Goal: Task Accomplishment & Management: Manage account settings

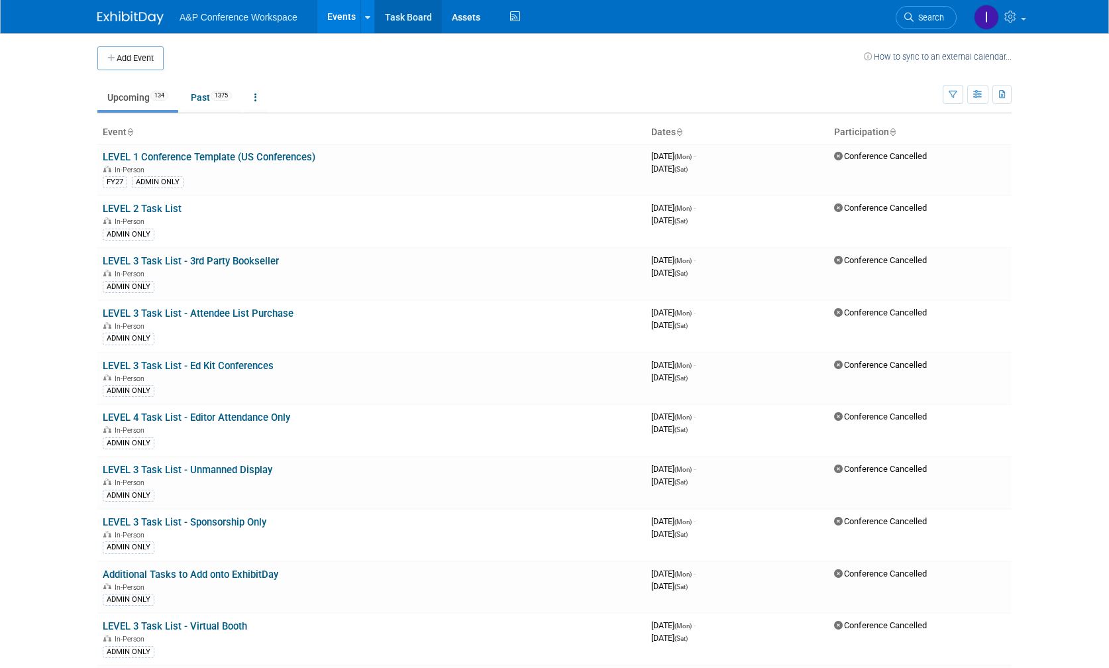
click at [394, 17] on link "Task Board" at bounding box center [408, 16] width 67 height 33
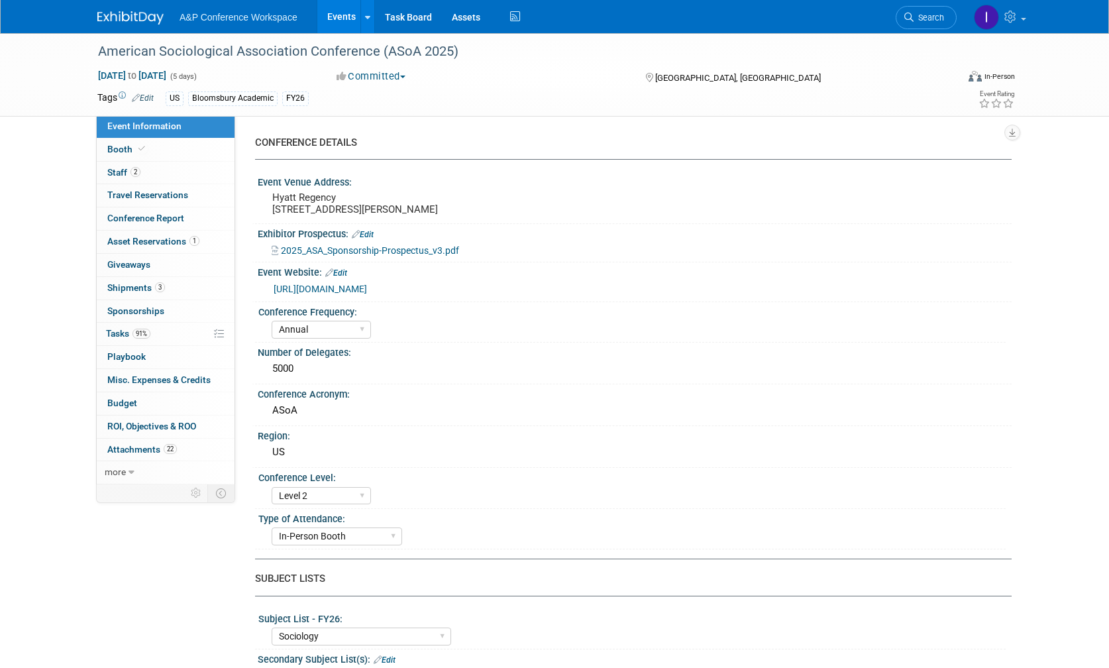
select select "Annual"
select select "Level 2"
select select "In-Person Booth"
select select "Sociology"
select select "Bloomsbury Academic"
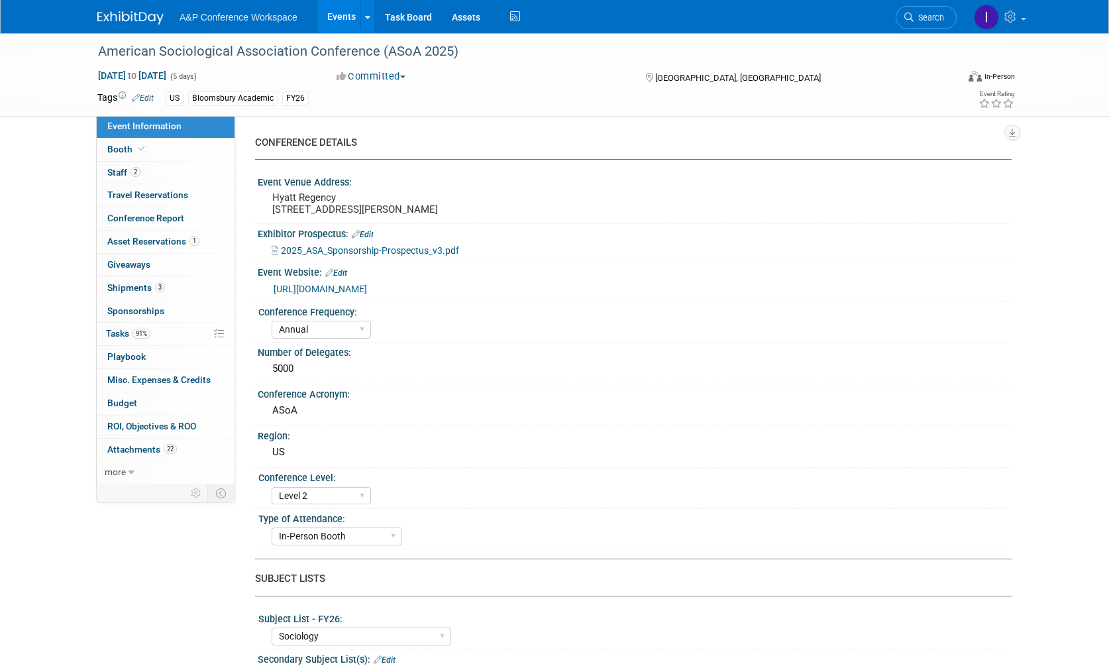
select select "Amanda Oney"
select select "Joe Kreuser"
select select "Networking/Commissioning"
click at [120, 328] on span "Tasks 91%" at bounding box center [128, 333] width 44 height 11
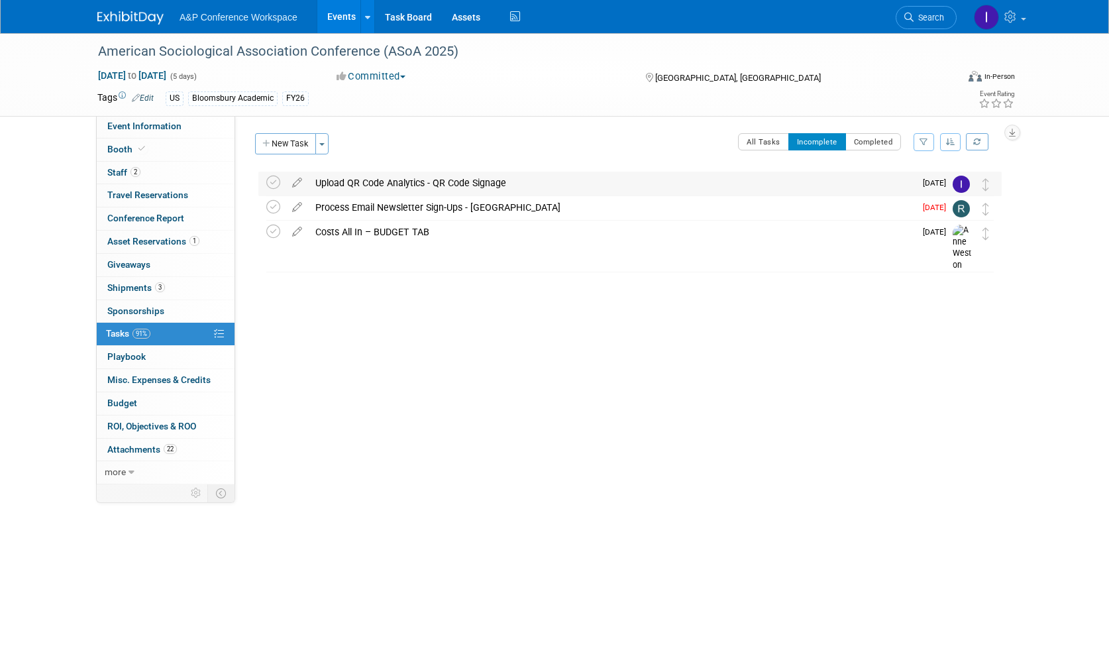
click at [670, 178] on div "Upload QR Code Analytics - QR Code Signage" at bounding box center [612, 183] width 606 height 23
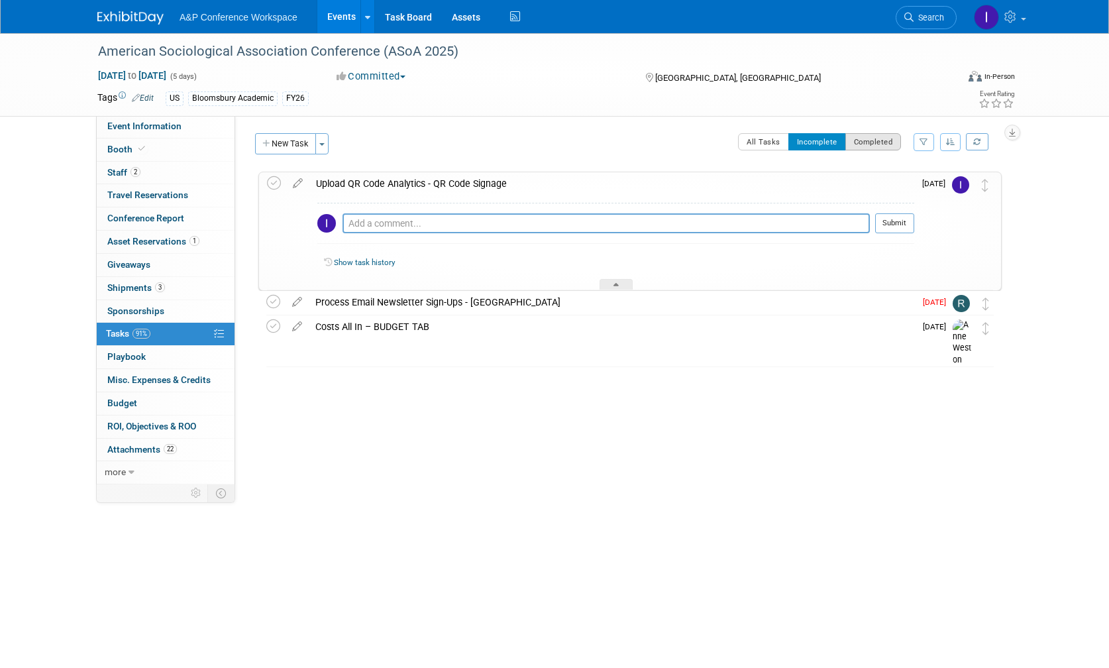
click at [877, 142] on button "Completed" at bounding box center [874, 141] width 56 height 17
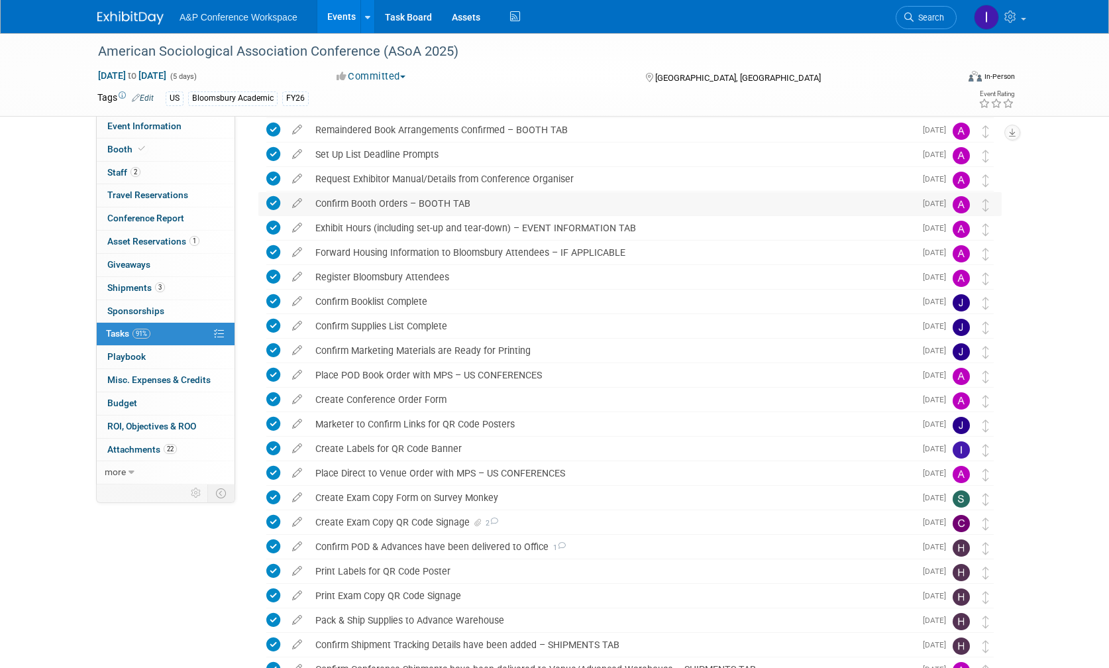
scroll to position [125, 0]
click at [535, 445] on div "Create Labels for QR Code Banner" at bounding box center [612, 447] width 606 height 23
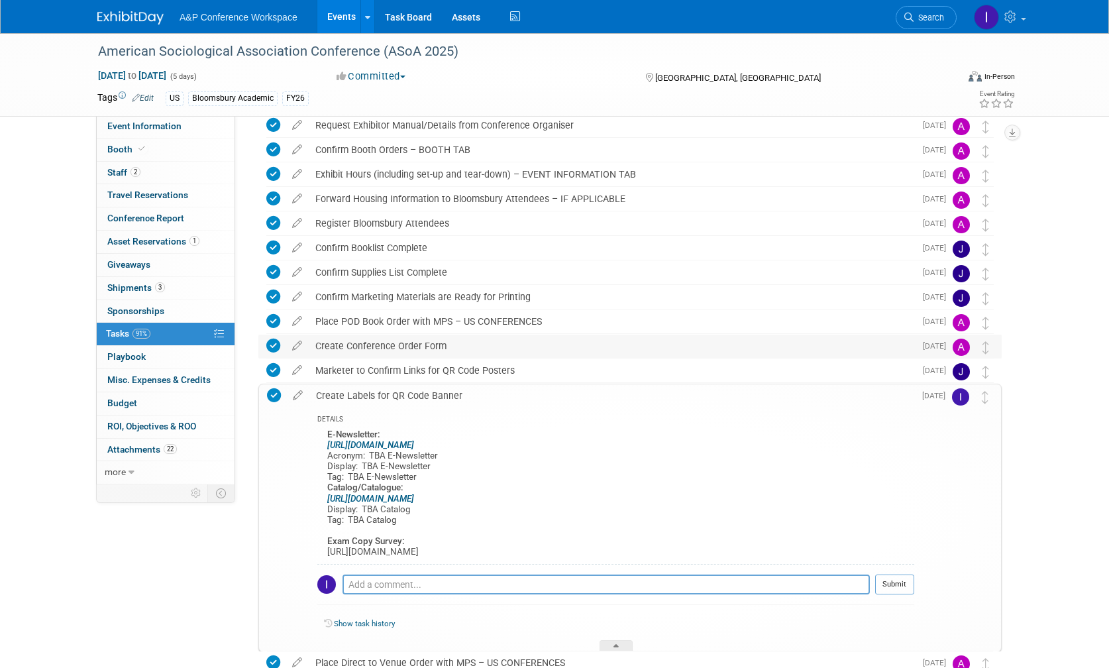
scroll to position [169, 0]
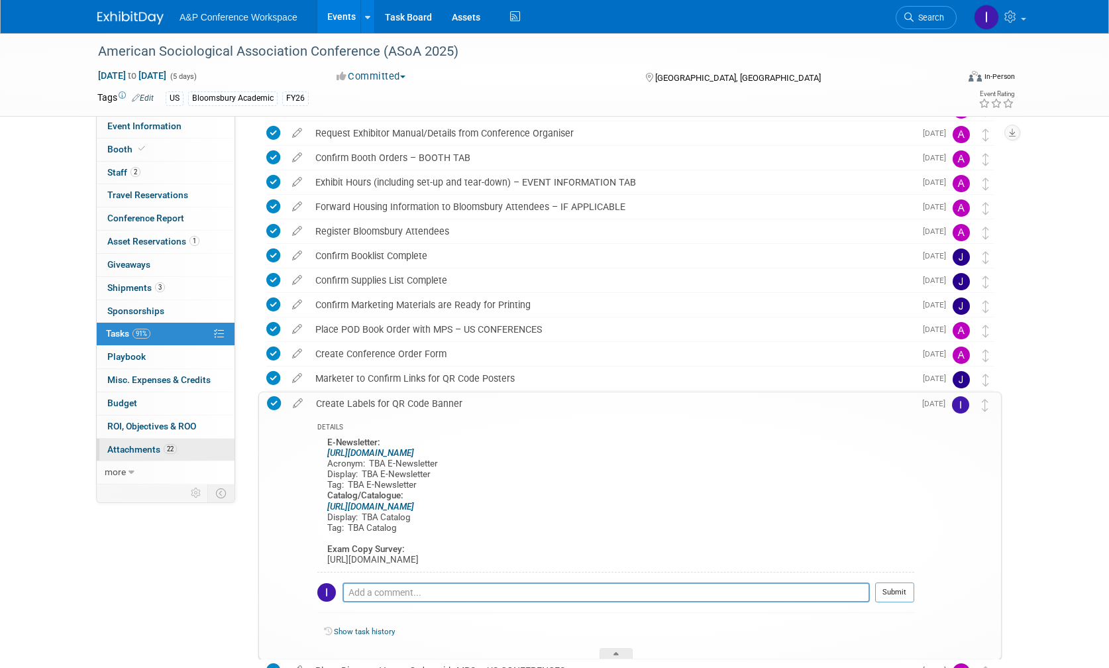
click at [133, 444] on span "Attachments 22" at bounding box center [142, 449] width 70 height 11
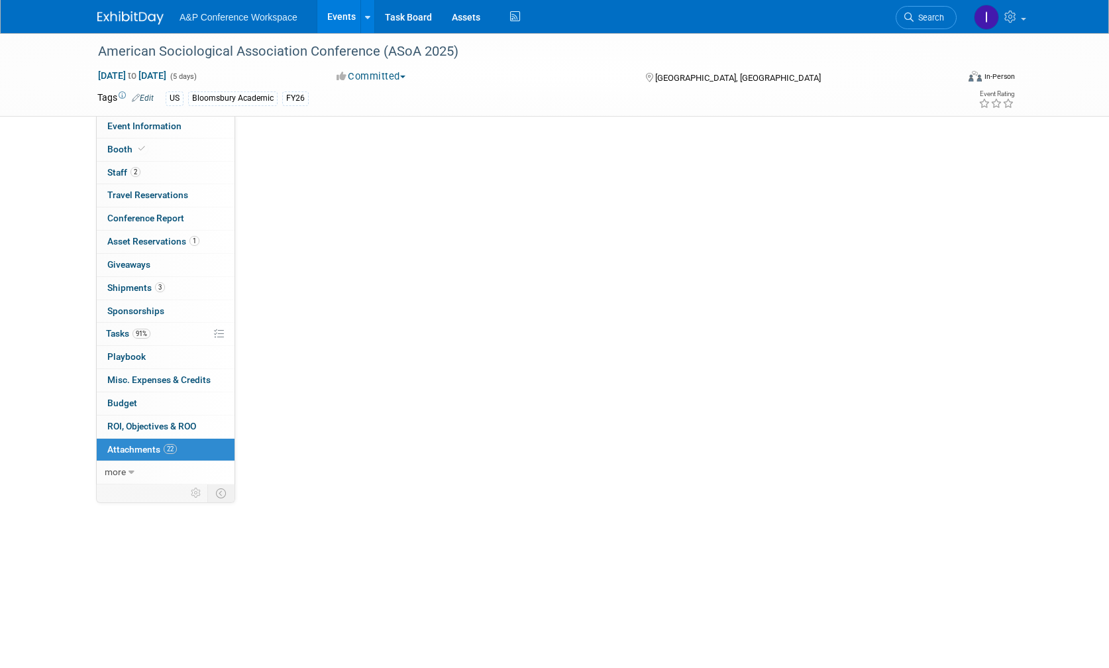
scroll to position [0, 0]
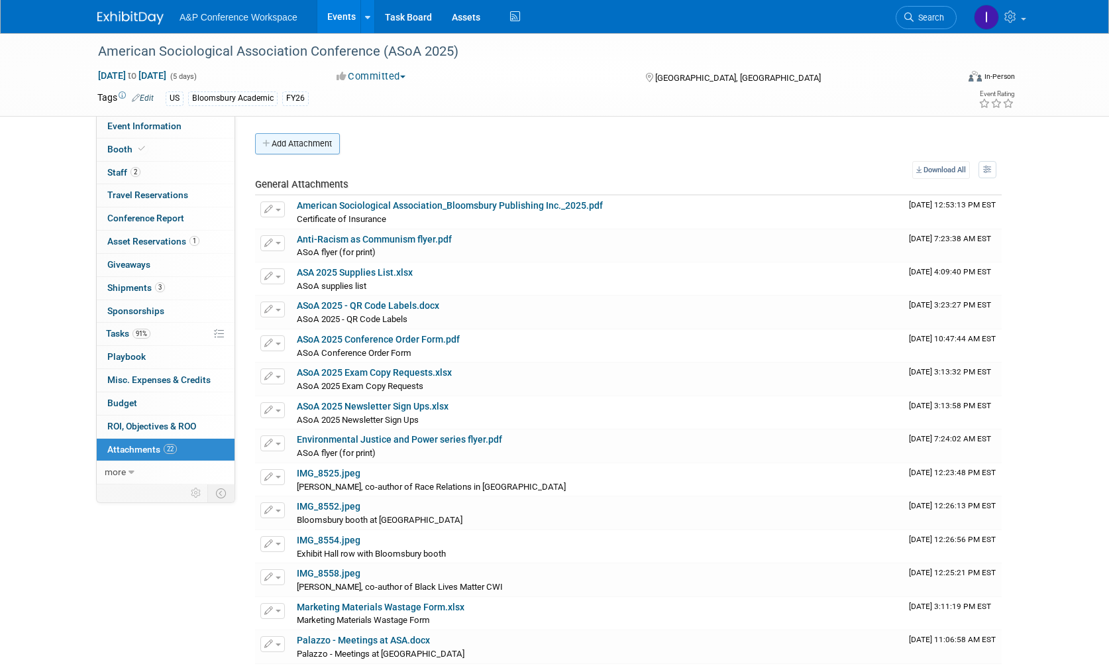
click at [292, 142] on button "Add Attachment" at bounding box center [297, 143] width 85 height 21
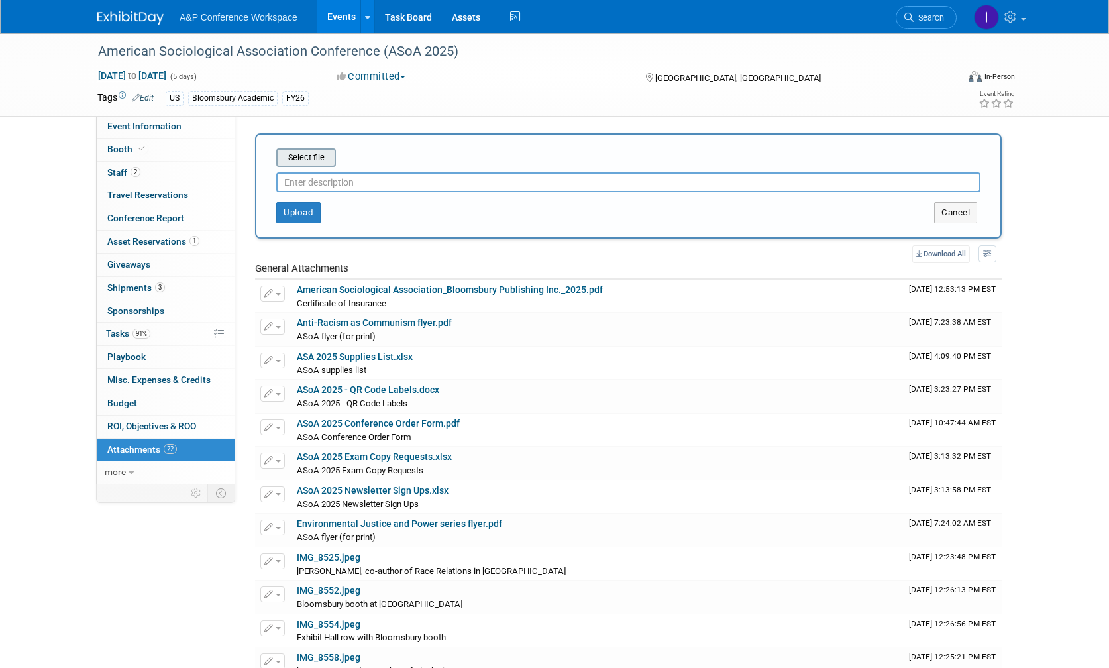
click at [318, 156] on input "file" at bounding box center [256, 158] width 158 height 16
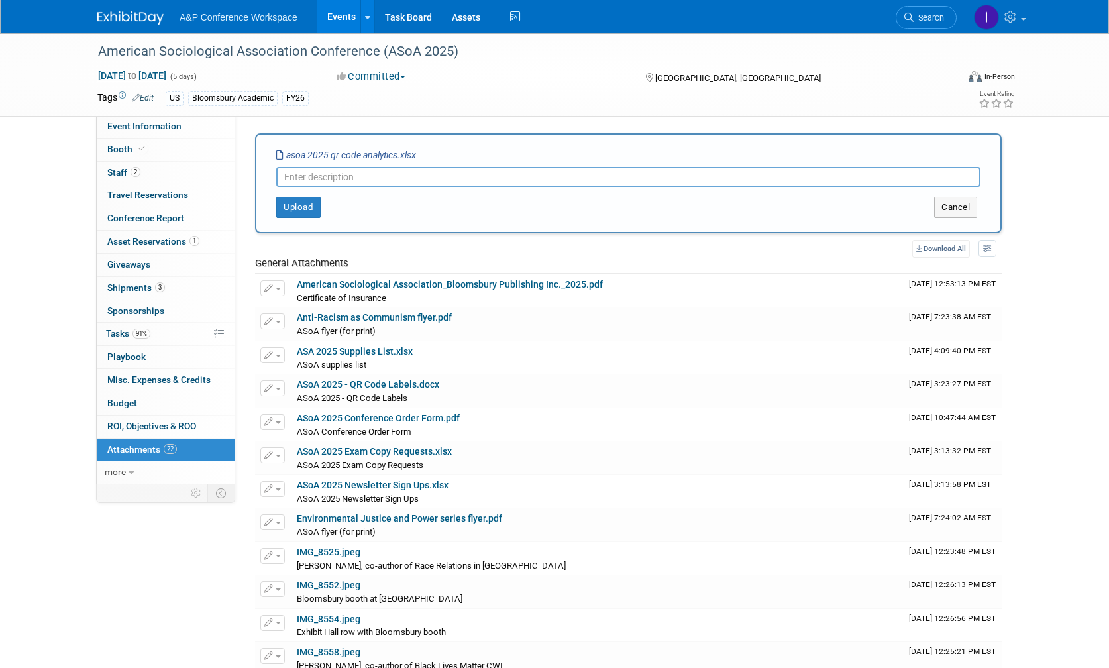
click at [330, 174] on input "text" at bounding box center [628, 177] width 704 height 20
paste input "ASoA 2025 QR Code Analytics"
type input "ASoA 2025 QR Code Analytics"
click at [304, 207] on button "Upload" at bounding box center [298, 207] width 44 height 21
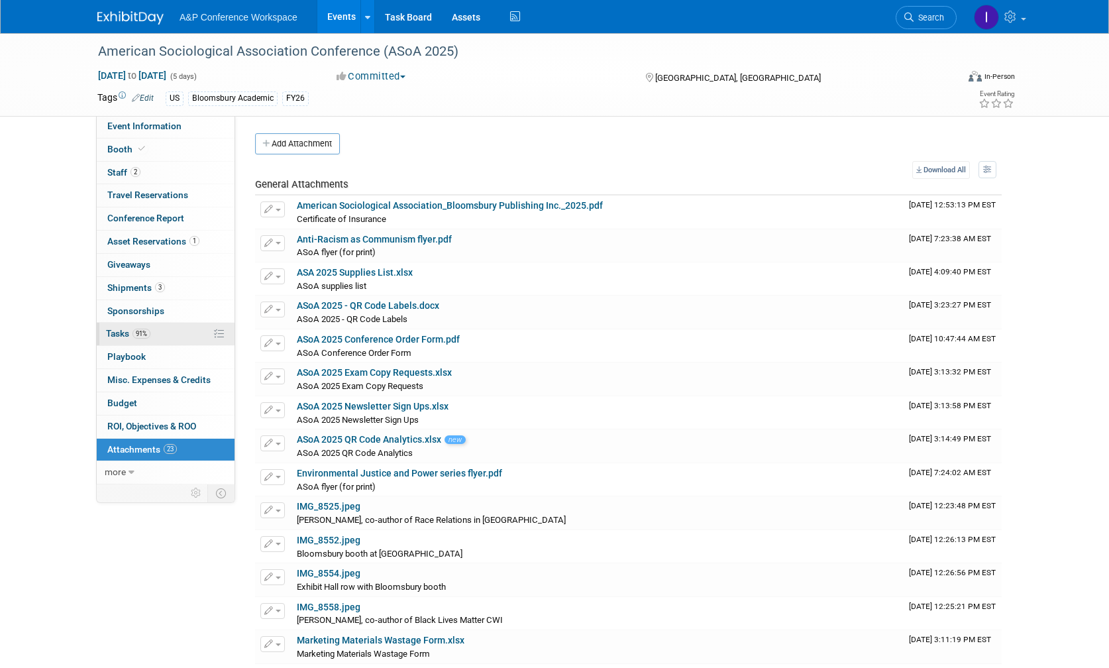
click at [111, 331] on span "Tasks 91%" at bounding box center [128, 333] width 44 height 11
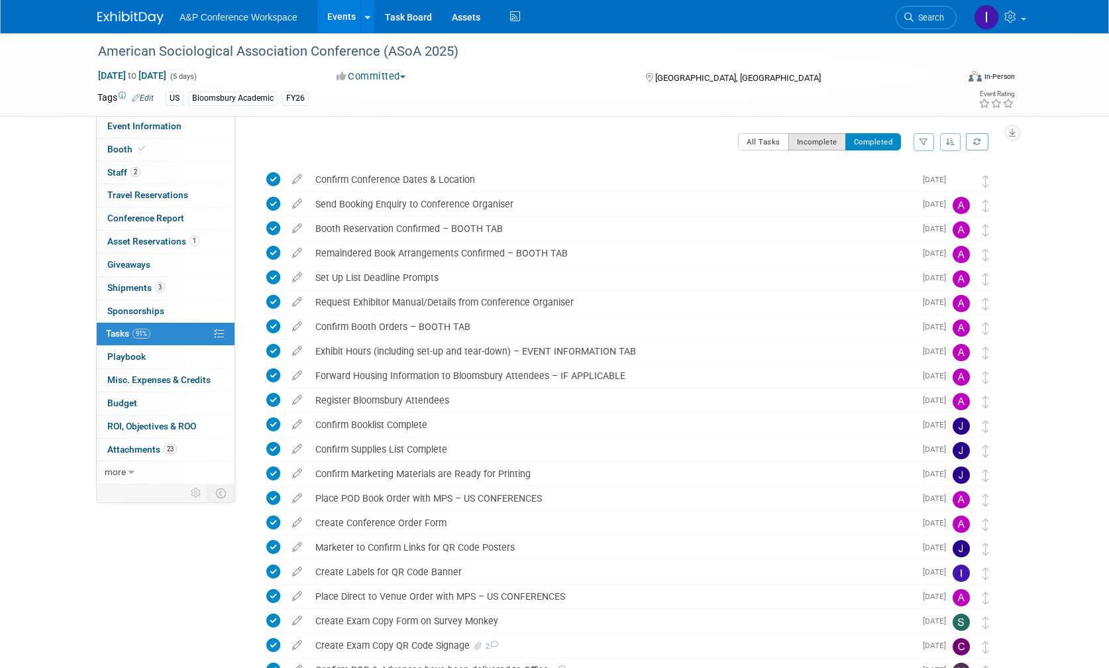
click at [807, 140] on button "Incomplete" at bounding box center [818, 141] width 58 height 17
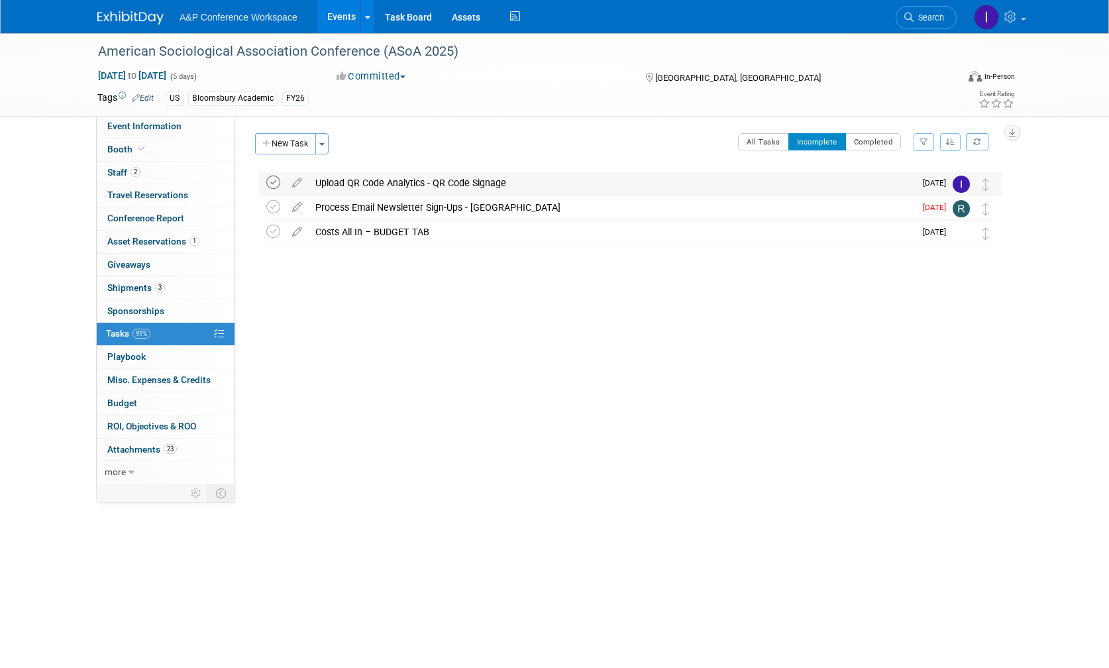
click at [276, 182] on icon at bounding box center [273, 183] width 14 height 14
